Goal: Task Accomplishment & Management: Manage account settings

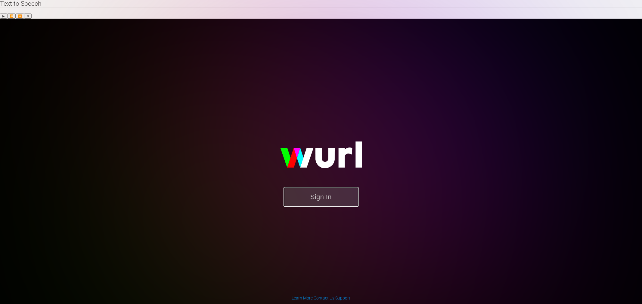
click at [341, 187] on button "Sign In" at bounding box center [320, 197] width 75 height 20
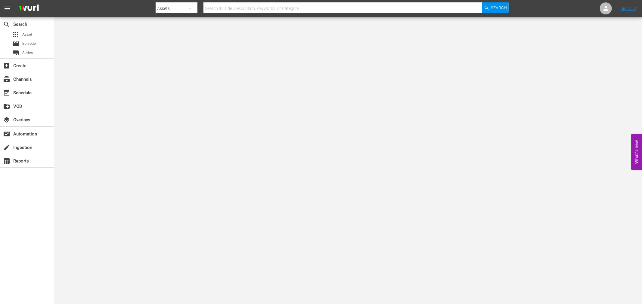
drag, startPoint x: 241, startPoint y: 5, endPoint x: 241, endPoint y: 8, distance: 3.6
click at [241, 5] on input "text" at bounding box center [342, 8] width 279 height 14
type input "lady cocoa"
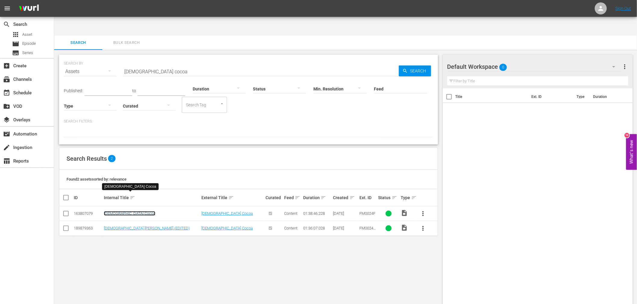
click at [119, 211] on link "Lady Cocoa" at bounding box center [129, 213] width 51 height 5
click at [121, 226] on link "Lady Cocoa (EDITED)" at bounding box center [147, 228] width 86 height 5
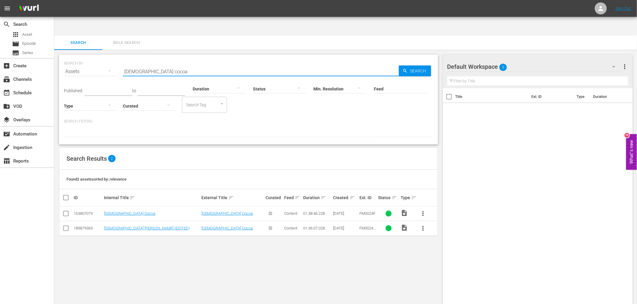
drag, startPoint x: 162, startPoint y: 54, endPoint x: 93, endPoint y: 59, distance: 69.9
click at [93, 59] on div "SEARCH BY Search By Assets Search ID, Title, Description, Keywords, or Category…" at bounding box center [248, 68] width 369 height 22
type input "eye for an"
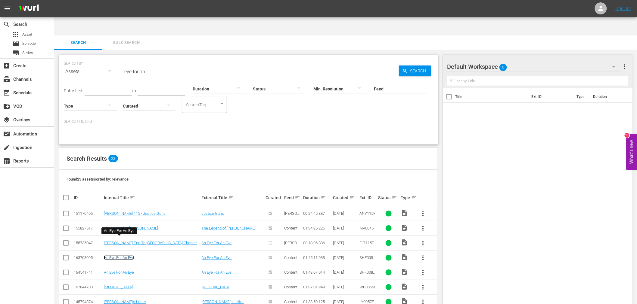
click at [128, 256] on link "An Eye For An Eye" at bounding box center [119, 258] width 30 height 5
click at [125, 270] on link "An Eye For An Eye" at bounding box center [119, 272] width 30 height 5
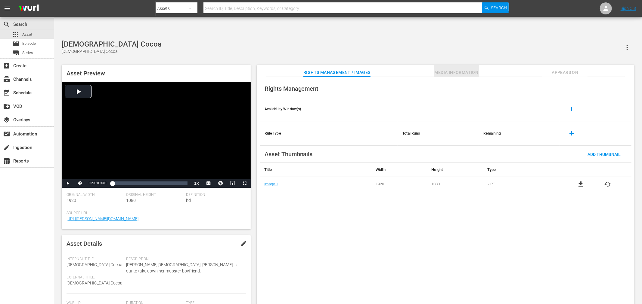
click at [456, 69] on span "Media Information" at bounding box center [456, 73] width 45 height 8
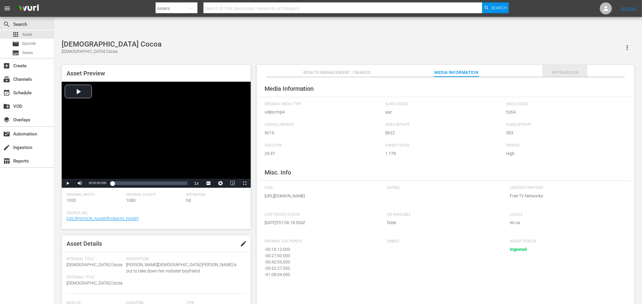
click at [566, 69] on span "Appears On" at bounding box center [564, 73] width 45 height 8
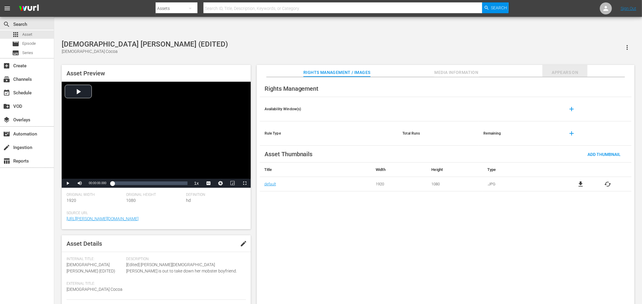
click at [564, 69] on span "Appears On" at bounding box center [564, 73] width 45 height 8
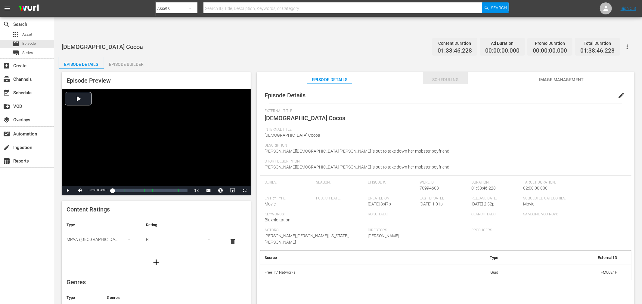
click at [450, 76] on span "Scheduling" at bounding box center [445, 80] width 45 height 8
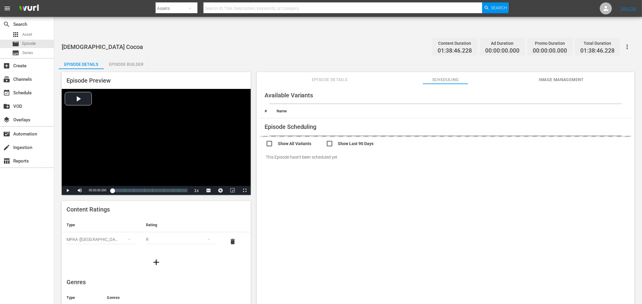
click at [549, 76] on span "Image Management" at bounding box center [560, 80] width 45 height 8
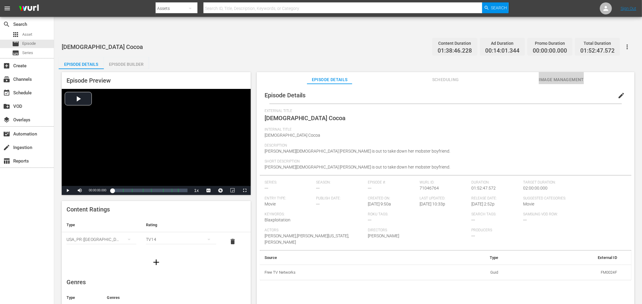
click at [553, 76] on span "Image Management" at bounding box center [560, 80] width 45 height 8
click at [571, 76] on span "Image Management" at bounding box center [560, 80] width 45 height 8
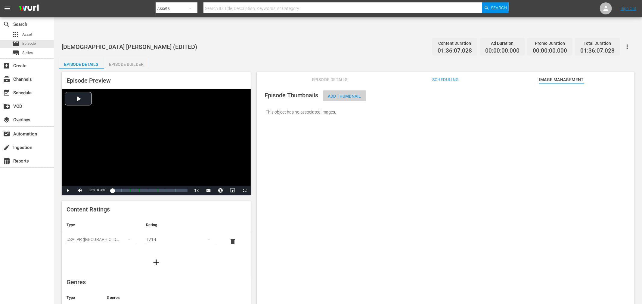
click at [355, 94] on span "Add Thumbnail" at bounding box center [344, 96] width 43 height 5
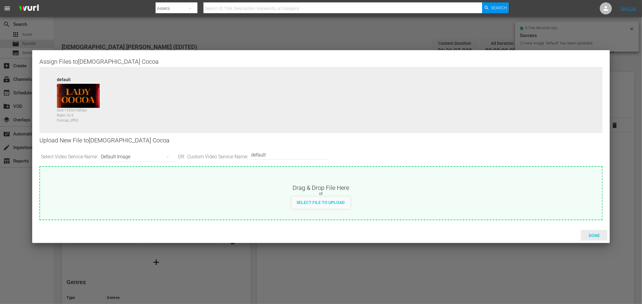
click at [589, 236] on span "Done" at bounding box center [594, 235] width 21 height 5
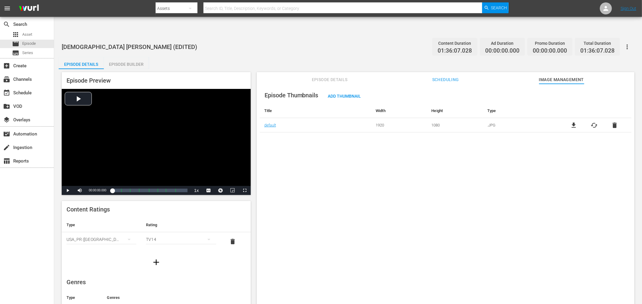
click at [607, 190] on div "Episode Thumbnails Add Thumbnail Title Width Height Type default 1920 1080 .JPG…" at bounding box center [446, 201] width 378 height 235
click at [625, 43] on icon "button" at bounding box center [626, 46] width 7 height 7
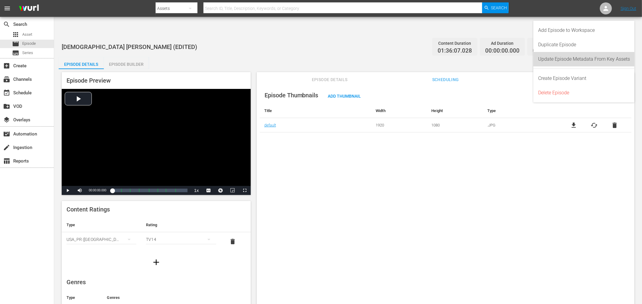
click at [611, 59] on div "Update Episode Metadata From Key Assets" at bounding box center [584, 59] width 92 height 14
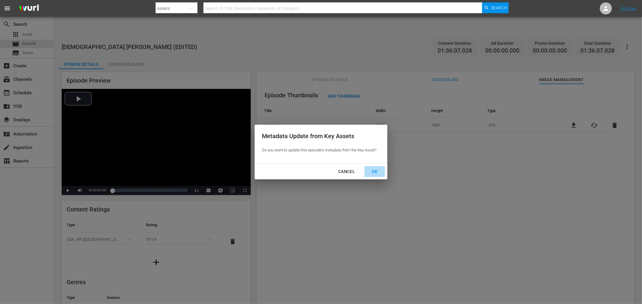
click at [372, 171] on div "OK" at bounding box center [375, 172] width 16 height 8
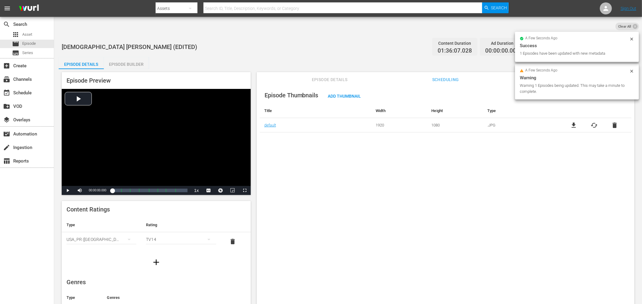
click at [578, 149] on div "Episode Thumbnails Add Thumbnail Title Width Height Type default 1920 1080 .JPG…" at bounding box center [446, 201] width 378 height 235
click at [634, 70] on icon at bounding box center [631, 71] width 5 height 5
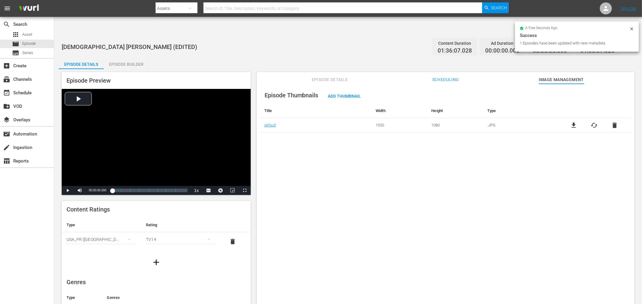
click at [631, 29] on icon at bounding box center [631, 28] width 5 height 5
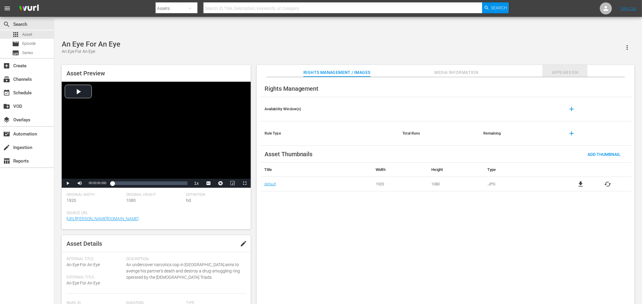
click at [557, 69] on span "Appears On" at bounding box center [564, 73] width 45 height 8
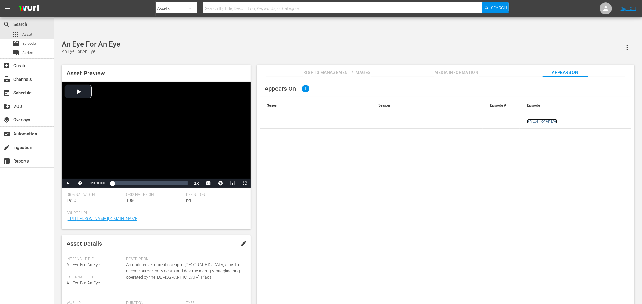
click at [537, 119] on link "An Eye For An Eye" at bounding box center [542, 121] width 30 height 5
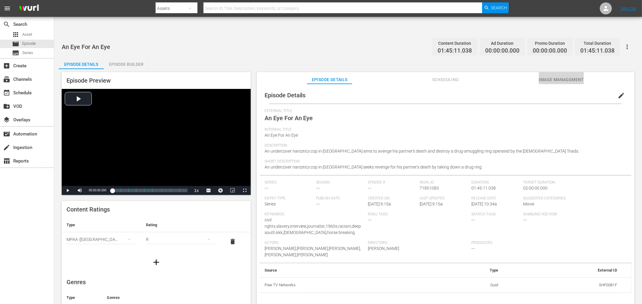
click at [553, 76] on span "Image Management" at bounding box center [560, 80] width 45 height 8
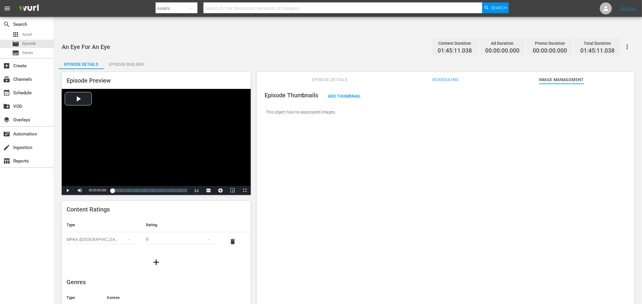
click at [630, 43] on icon "button" at bounding box center [626, 46] width 7 height 7
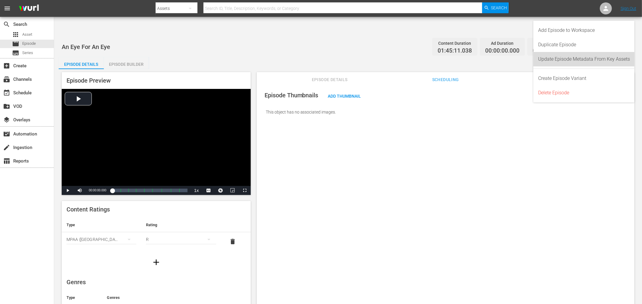
click at [604, 56] on div "Update Episode Metadata From Key Assets" at bounding box center [584, 59] width 92 height 14
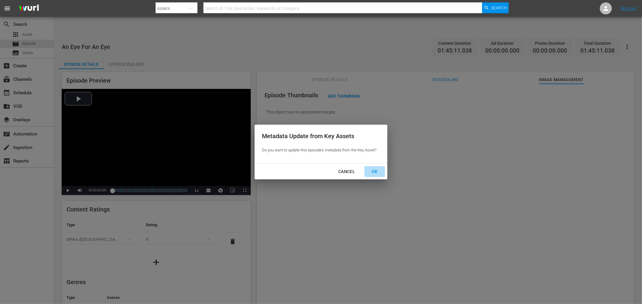
click at [373, 172] on div "OK" at bounding box center [375, 172] width 16 height 8
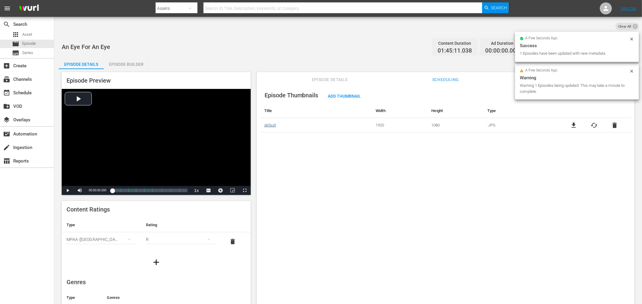
drag, startPoint x: 373, startPoint y: 172, endPoint x: 268, endPoint y: 108, distance: 122.7
click at [373, 166] on div "Episode Thumbnails Add Thumbnail Title Width Height Type default 1920 1080 .JPG…" at bounding box center [446, 201] width 378 height 235
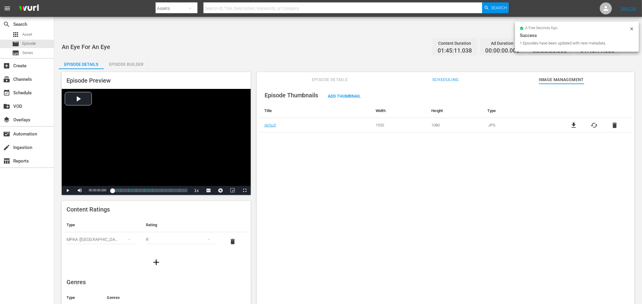
drag, startPoint x: 315, startPoint y: 166, endPoint x: 317, endPoint y: 169, distance: 3.8
click at [315, 166] on div "Episode Thumbnails Add Thumbnail Title Width Height Type default 1920 1080 .JPG…" at bounding box center [446, 201] width 378 height 235
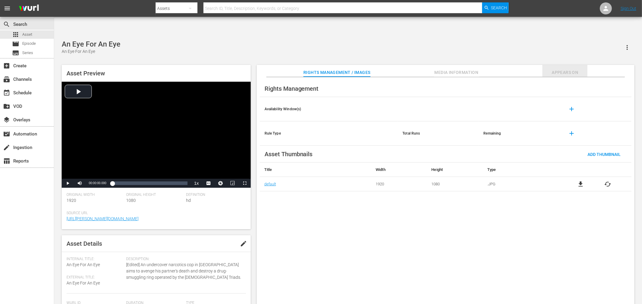
click at [564, 69] on span "Appears On" at bounding box center [564, 73] width 45 height 8
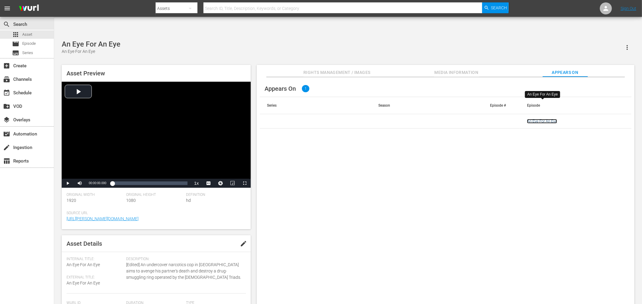
click at [542, 119] on link "An Eye For An Eye" at bounding box center [542, 121] width 30 height 5
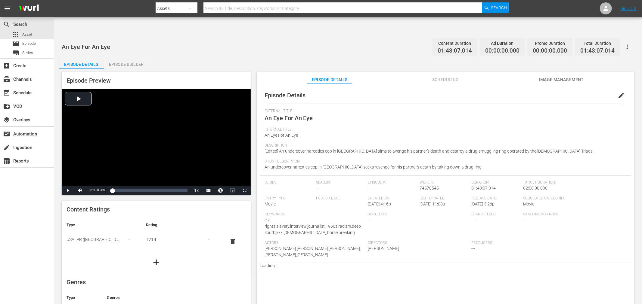
click at [556, 76] on span "Image Management" at bounding box center [560, 80] width 45 height 8
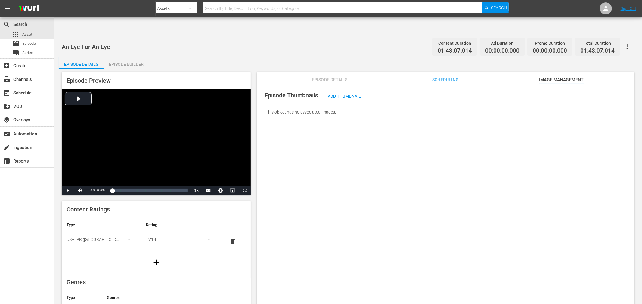
click at [577, 35] on div "An Eye For An Eye Content Duration 01:43:07.014 Ad Duration 00:00:00.000 Promo …" at bounding box center [348, 174] width 588 height 279
click at [577, 43] on icon "button" at bounding box center [626, 46] width 7 height 7
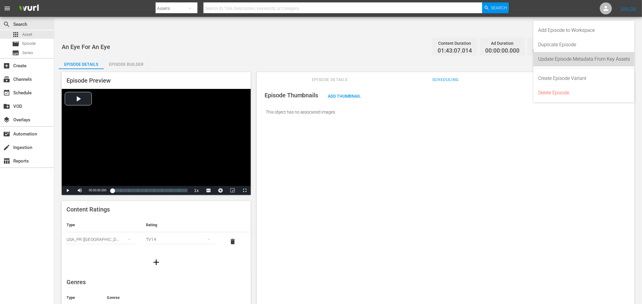
click at [577, 61] on div "Update Episode Metadata From Key Assets" at bounding box center [584, 59] width 92 height 14
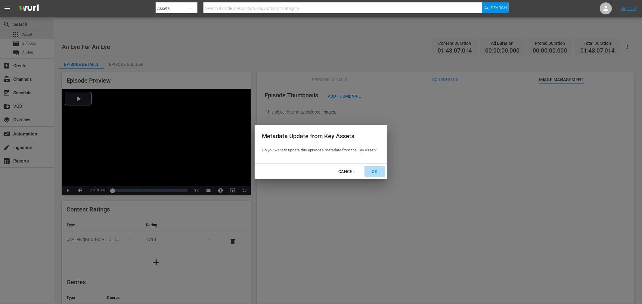
click at [374, 174] on div "OK" at bounding box center [375, 172] width 16 height 8
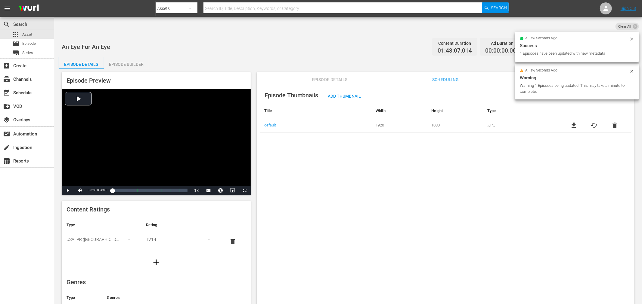
click at [577, 154] on div "Episode Thumbnails Add Thumbnail Title Width Height Type default 1920 1080 .JPG…" at bounding box center [446, 201] width 378 height 235
